Goal: Contribute content

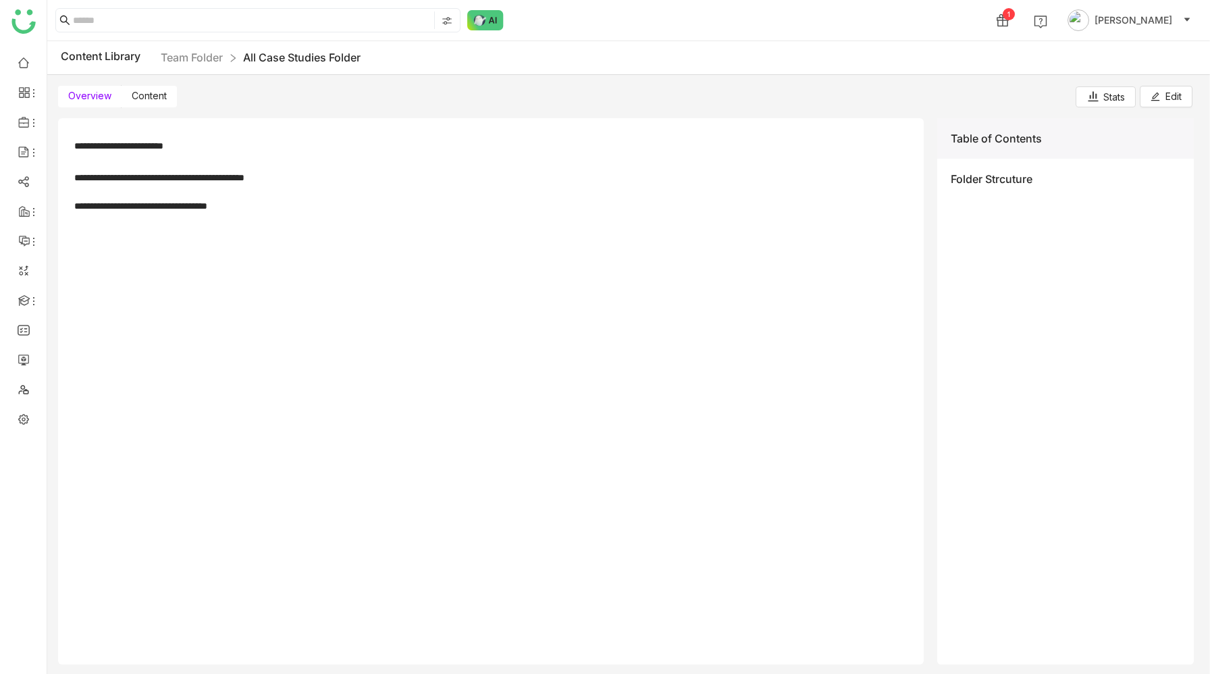
click at [155, 91] on span "Content" at bounding box center [149, 95] width 35 height 11
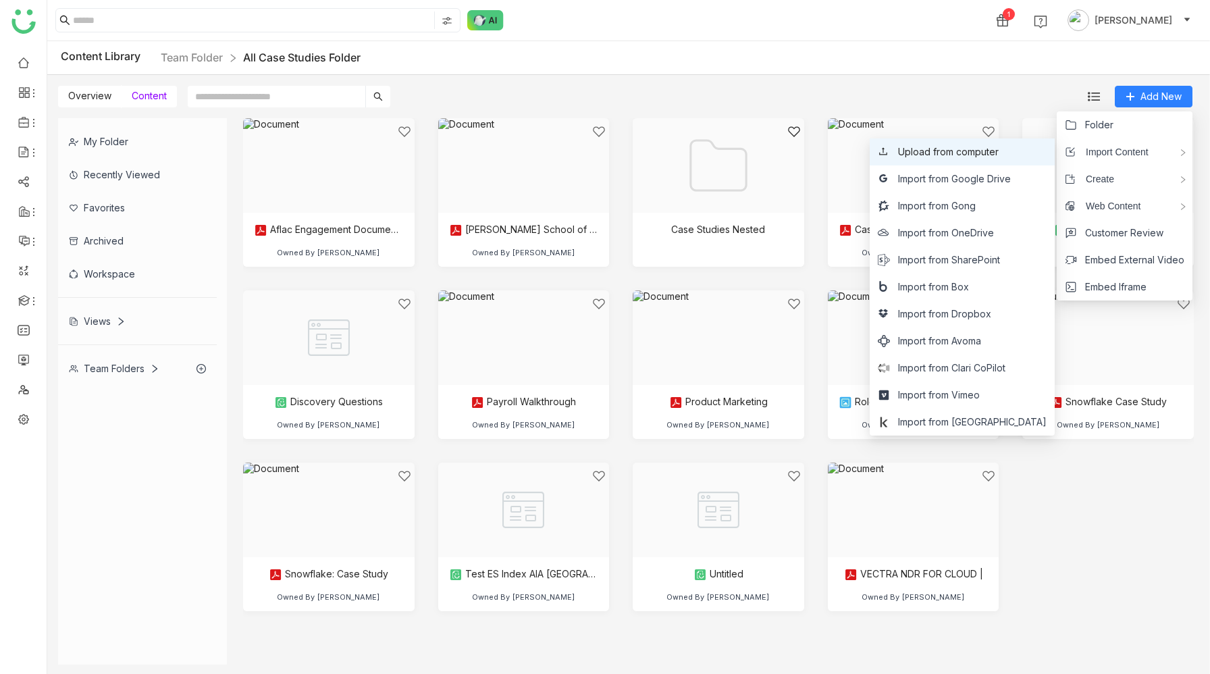
click at [976, 150] on span "Upload from computer" at bounding box center [948, 151] width 101 height 15
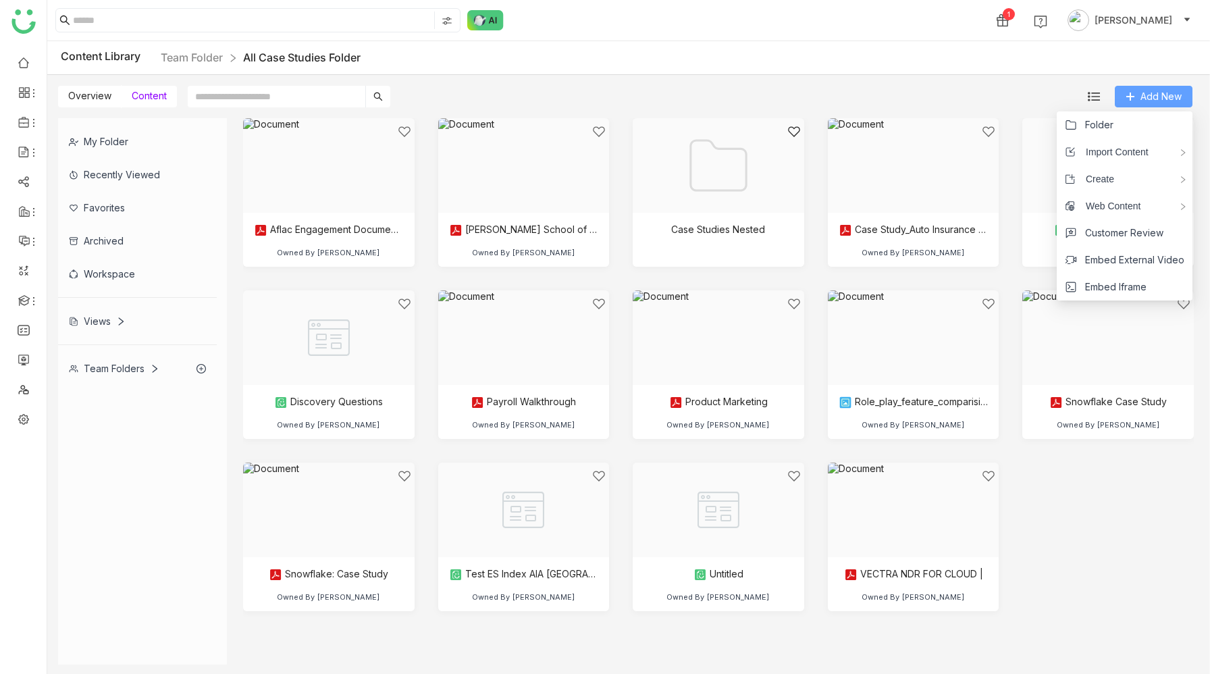
click at [1142, 90] on span "Add New" at bounding box center [1160, 96] width 41 height 15
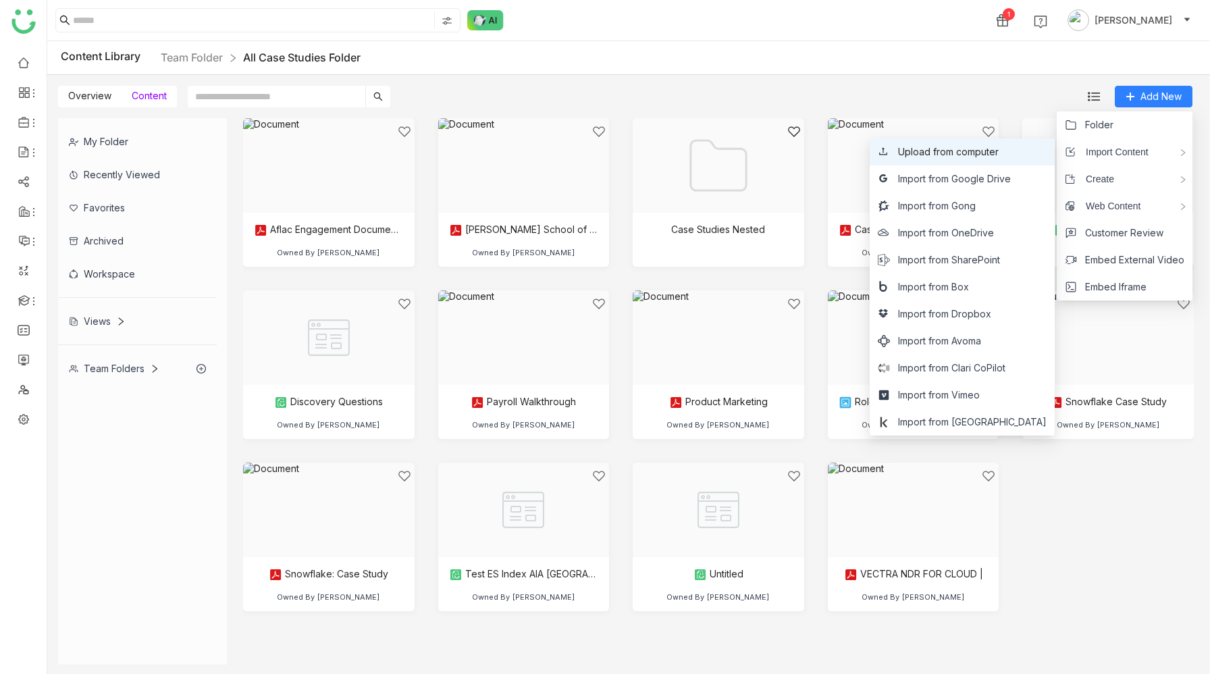
click at [999, 152] on span "Upload from computer" at bounding box center [948, 151] width 101 height 15
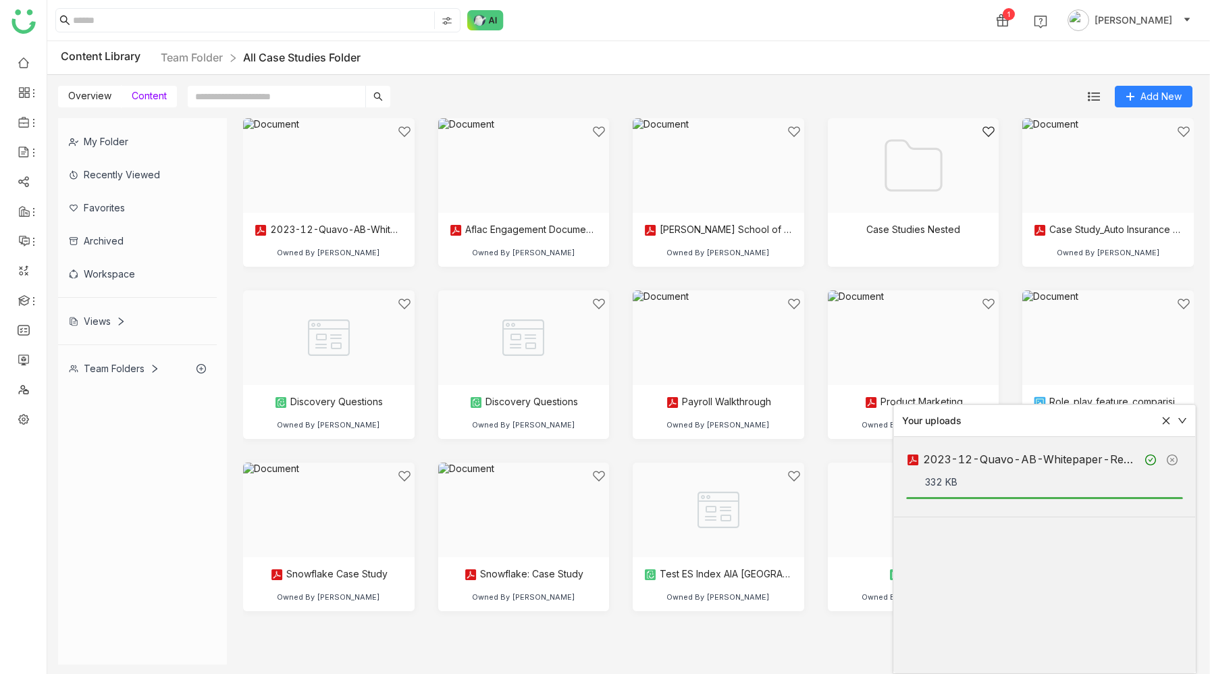
click at [1165, 423] on icon at bounding box center [1165, 420] width 9 height 9
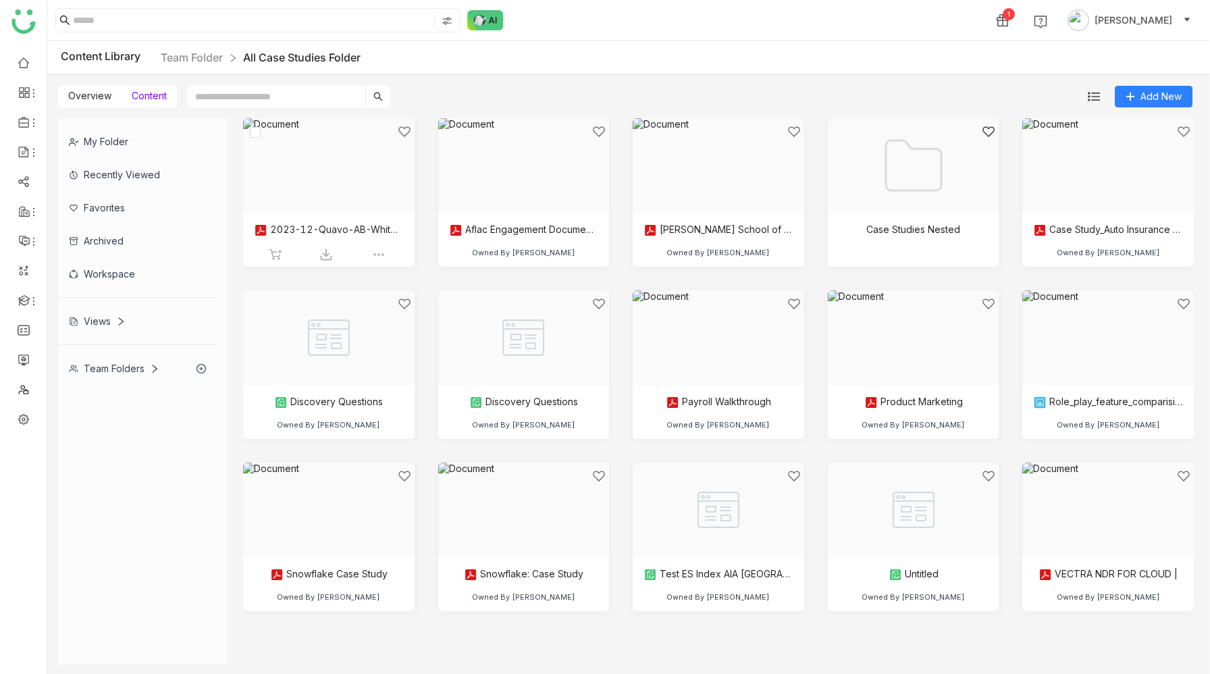
click at [339, 187] on div at bounding box center [324, 182] width 149 height 115
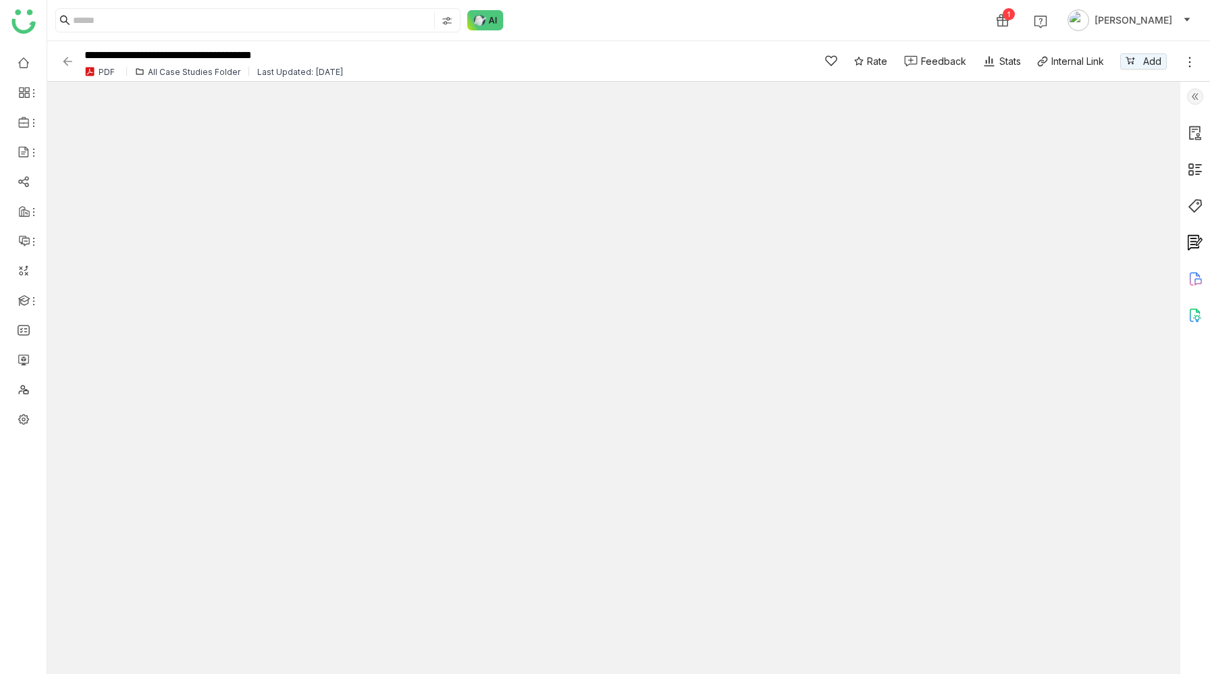
click at [1195, 168] on img at bounding box center [1195, 169] width 16 height 16
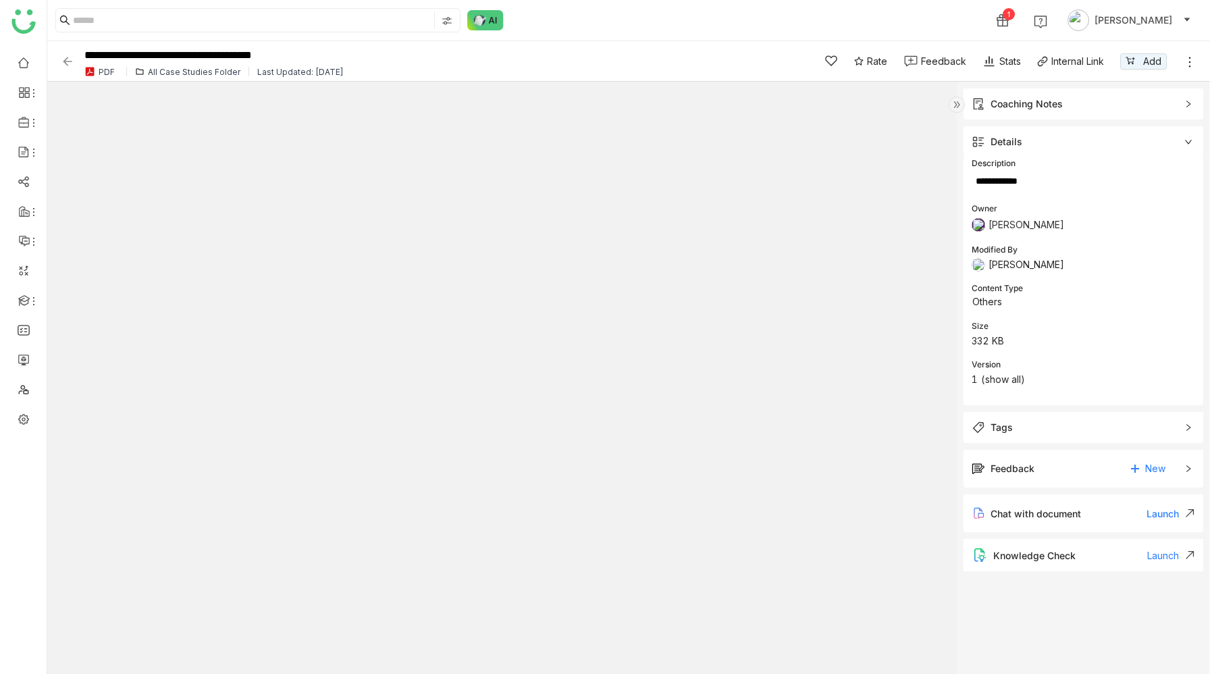
click at [1001, 429] on div "Tags" at bounding box center [1001, 427] width 22 height 15
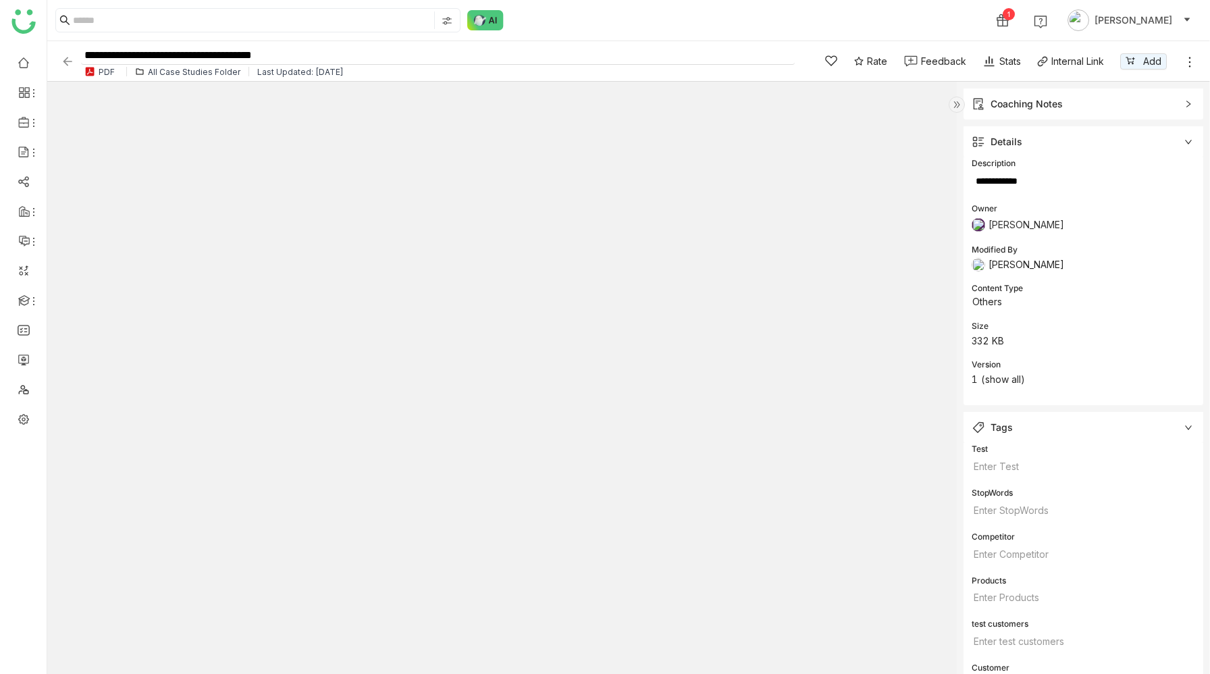
click at [138, 54] on input "**********" at bounding box center [438, 56] width 714 height 18
type input "**********"
click at [606, 16] on div "1 [PERSON_NAME]" at bounding box center [628, 20] width 1163 height 41
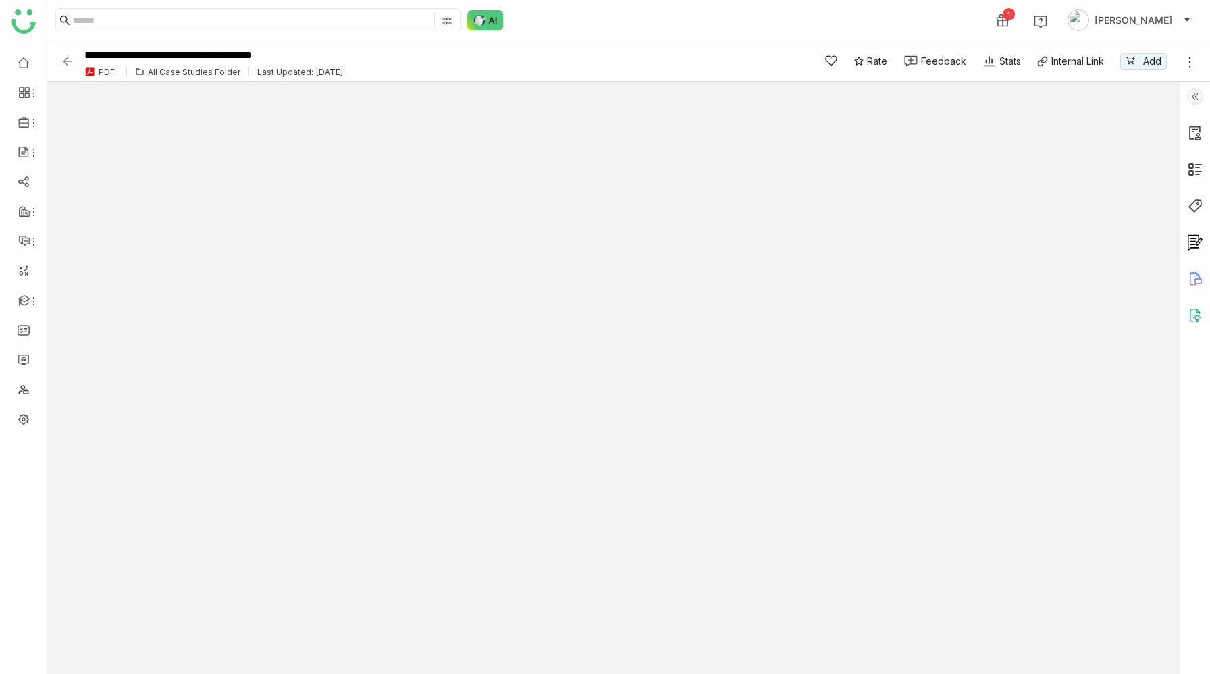
click at [1197, 207] on img at bounding box center [1195, 206] width 16 height 16
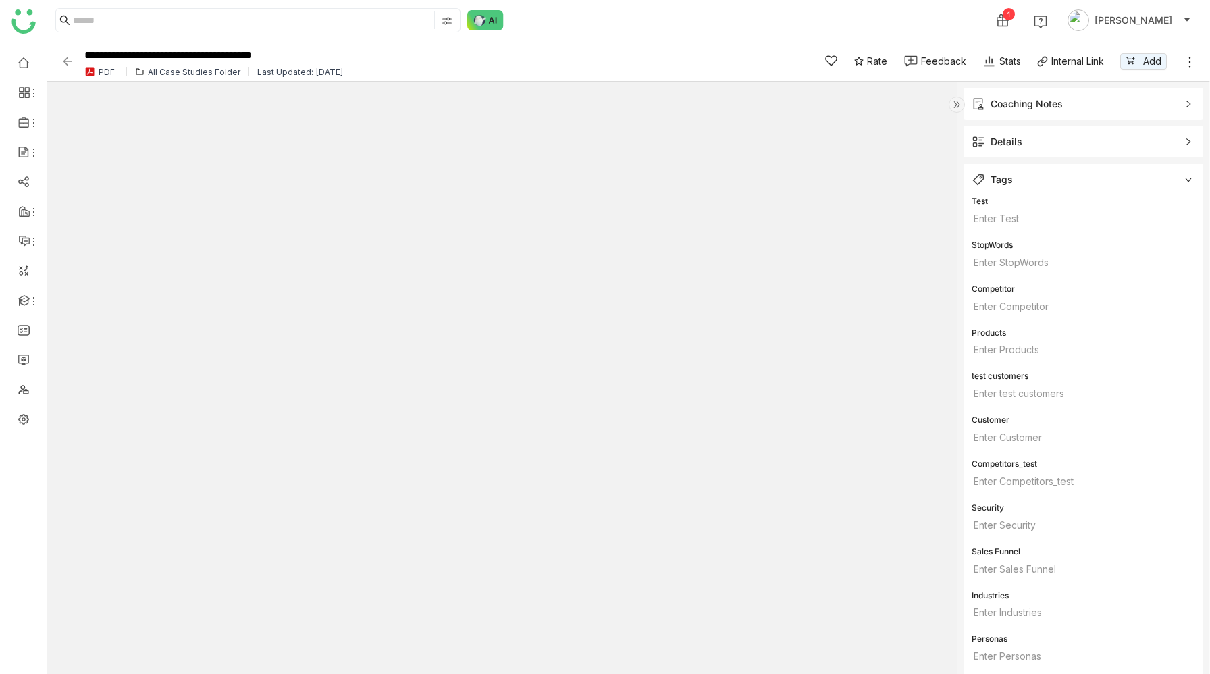
click at [1092, 148] on span "Details" at bounding box center [1074, 141] width 205 height 15
